Goal: Task Accomplishment & Management: Use online tool/utility

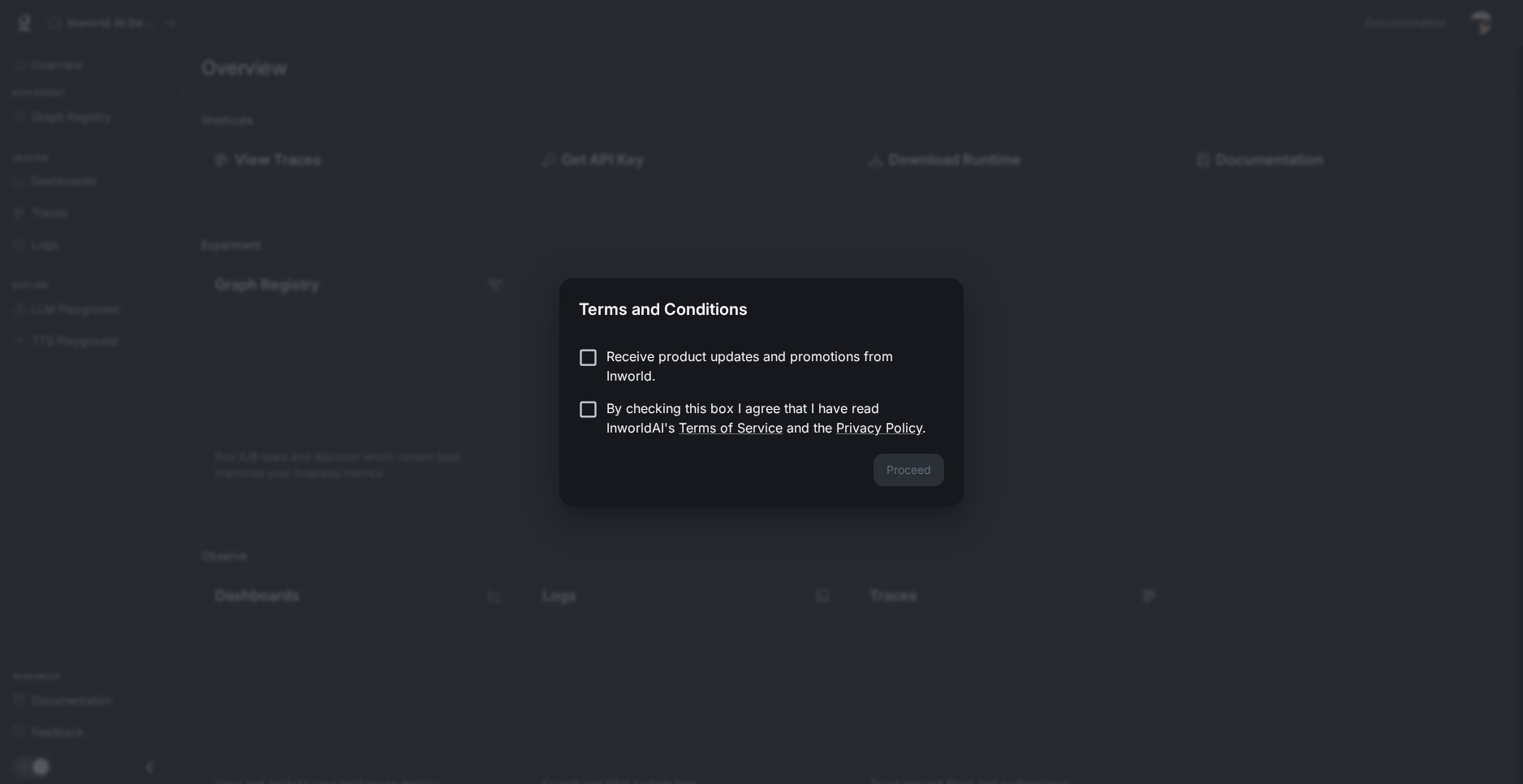
drag, startPoint x: 616, startPoint y: 343, endPoint x: 604, endPoint y: 345, distance: 12.2
click at [614, 344] on div "Receive product updates and promotions from Inworld. By checking this box I agr…" at bounding box center [762, 393] width 404 height 120
click at [582, 424] on label "By checking this box I agree that I have read InworldAI's Terms of Service and …" at bounding box center [751, 418] width 362 height 39
click at [922, 470] on button "Proceed" at bounding box center [909, 470] width 71 height 33
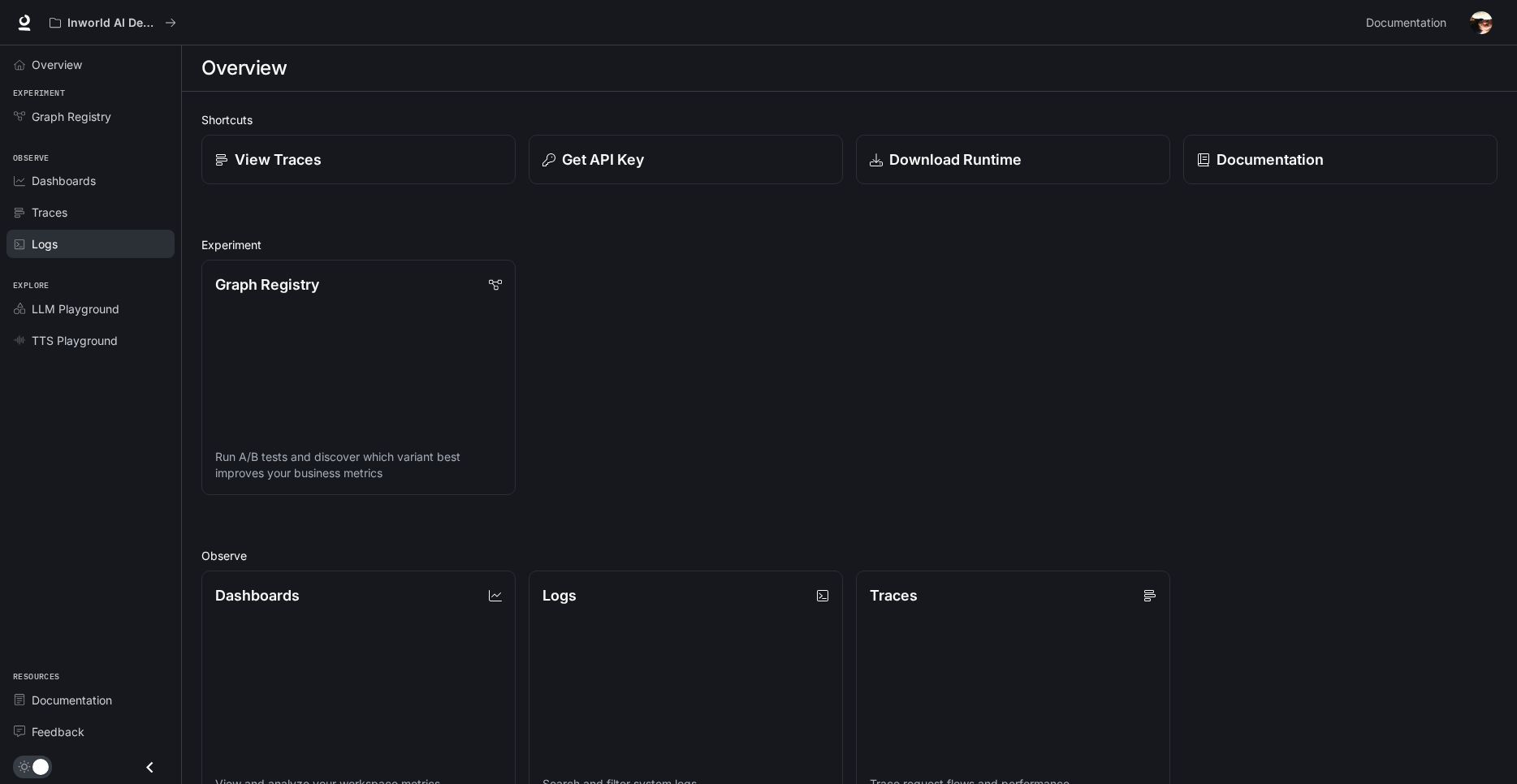
click at [49, 242] on span "Logs" at bounding box center [44, 243] width 26 height 17
